Goal: Use online tool/utility: Utilize a website feature to perform a specific function

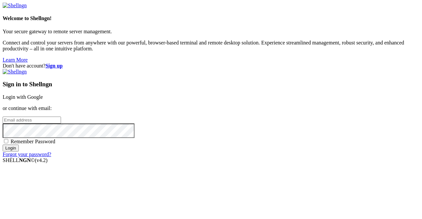
click at [43, 94] on link "Login with Google" at bounding box center [23, 97] width 40 height 6
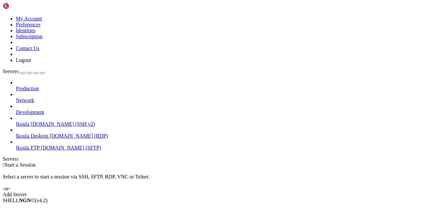
click at [49, 121] on span "[DOMAIN_NAME] (SSH v2)" at bounding box center [63, 124] width 65 height 6
click at [59, 209] on li "Connect" at bounding box center [46, 212] width 60 height 6
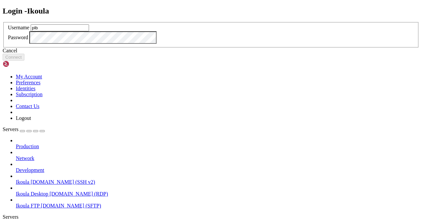
type input "plb"
click at [24, 61] on button "Connect" at bounding box center [14, 57] width 22 height 7
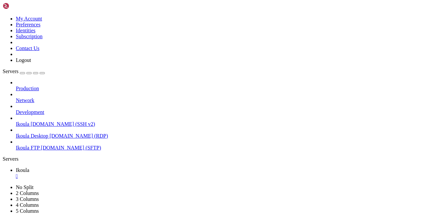
drag, startPoint x: 4, startPoint y: 390, endPoint x: 18, endPoint y: 419, distance: 32.6
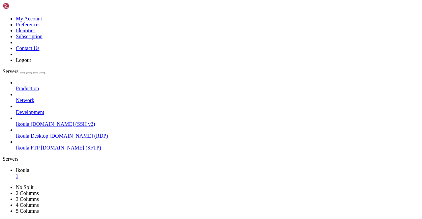
drag, startPoint x: 4, startPoint y: 390, endPoint x: 18, endPoint y: 406, distance: 20.8
drag, startPoint x: 9, startPoint y: 392, endPoint x: 25, endPoint y: 428, distance: 40.6
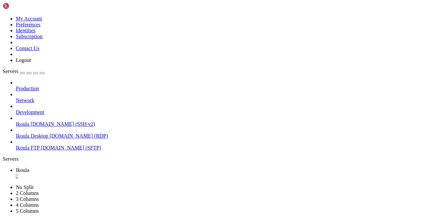
scroll to position [1586, 0]
